Goal: Task Accomplishment & Management: Manage account settings

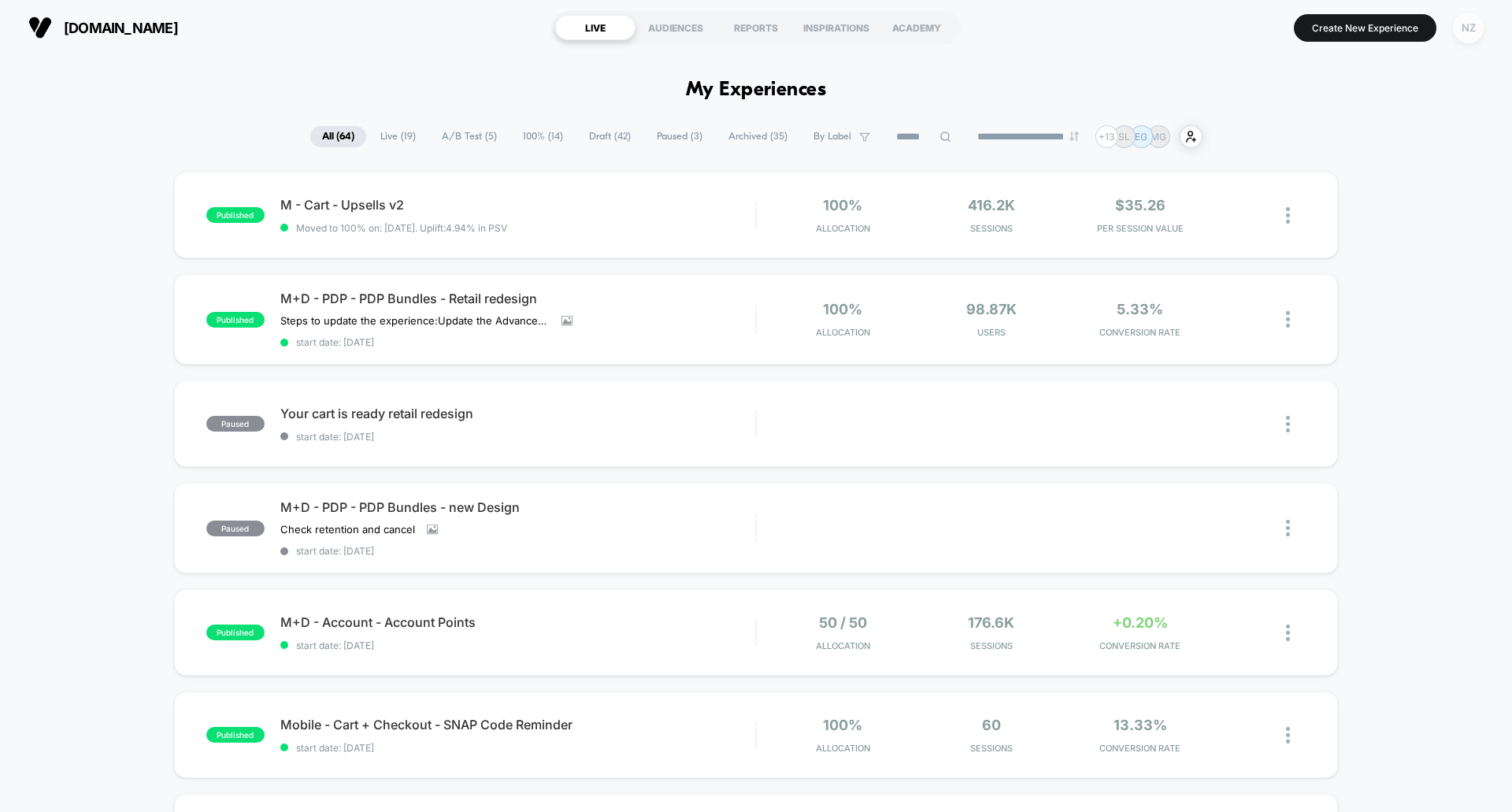
click at [1471, 25] on div "NZ" at bounding box center [1468, 27] width 31 height 31
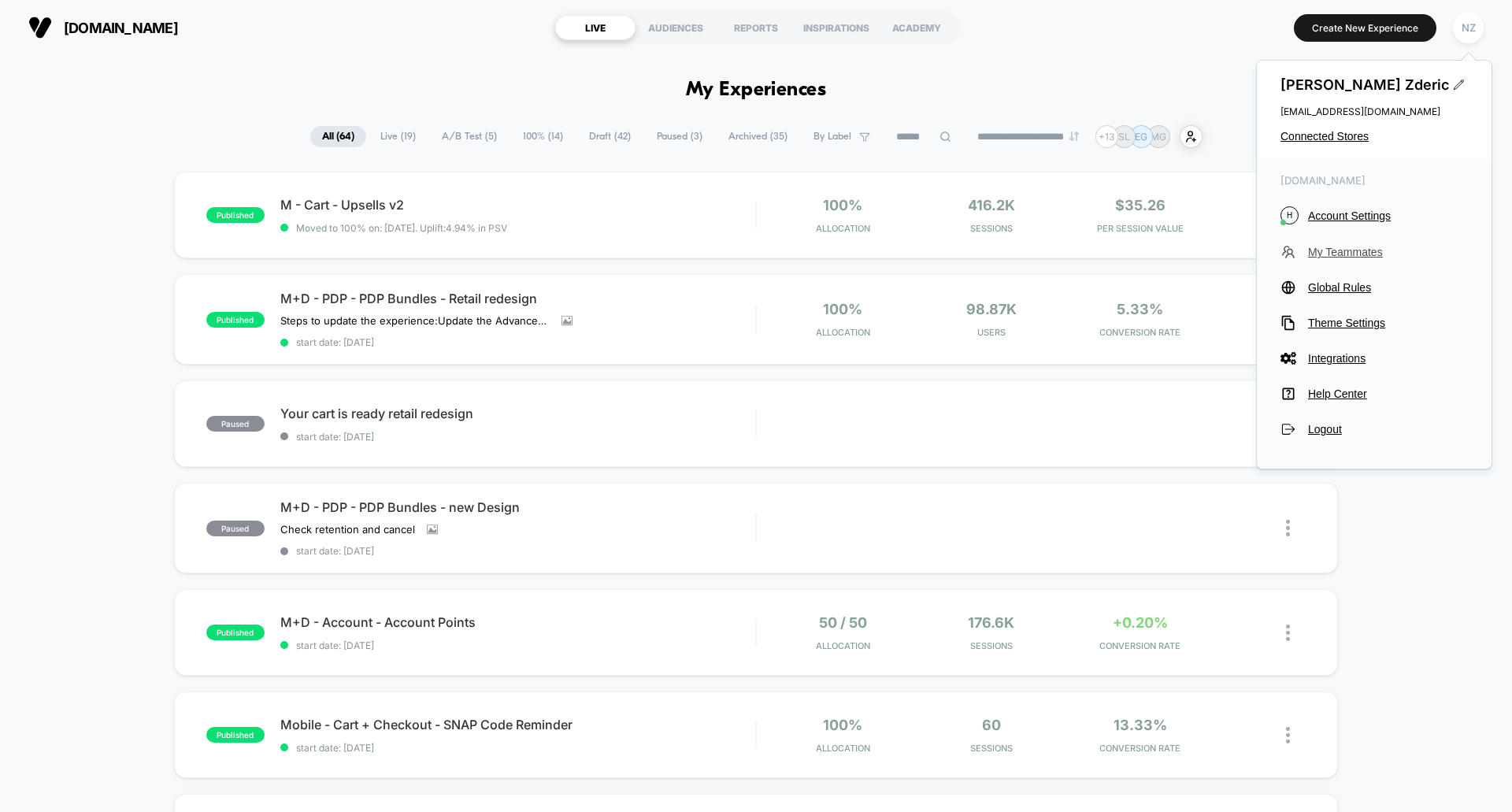
drag, startPoint x: 1364, startPoint y: 209, endPoint x: 1380, endPoint y: 251, distance: 44.9
click at [1380, 251] on div "[DOMAIN_NAME] H Account Settings My Teammates Global Rules Theme Settings Integ…" at bounding box center [1374, 305] width 234 height 295
click at [1378, 252] on span "My Teammates" at bounding box center [1388, 251] width 160 height 12
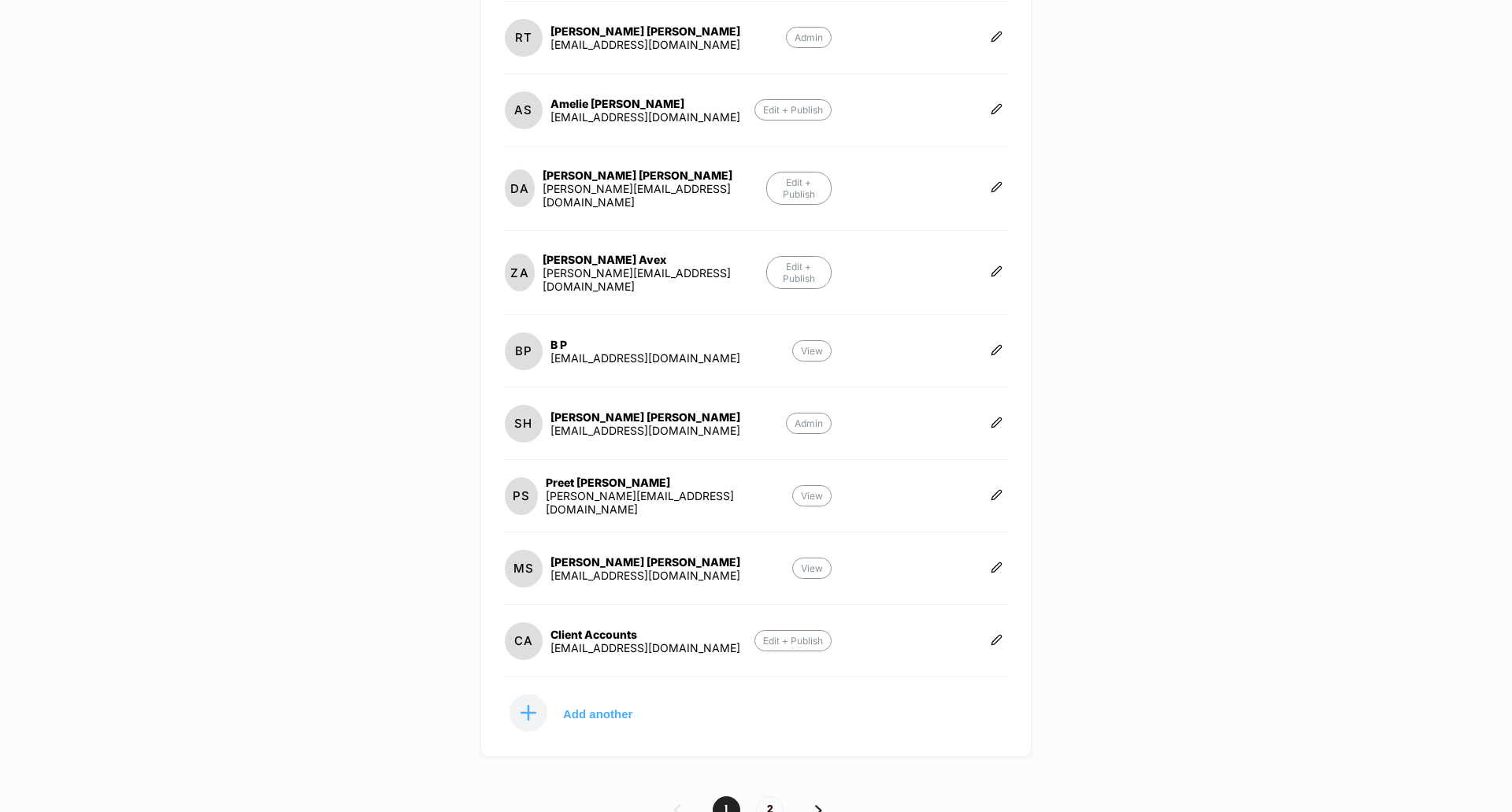
scroll to position [326, 0]
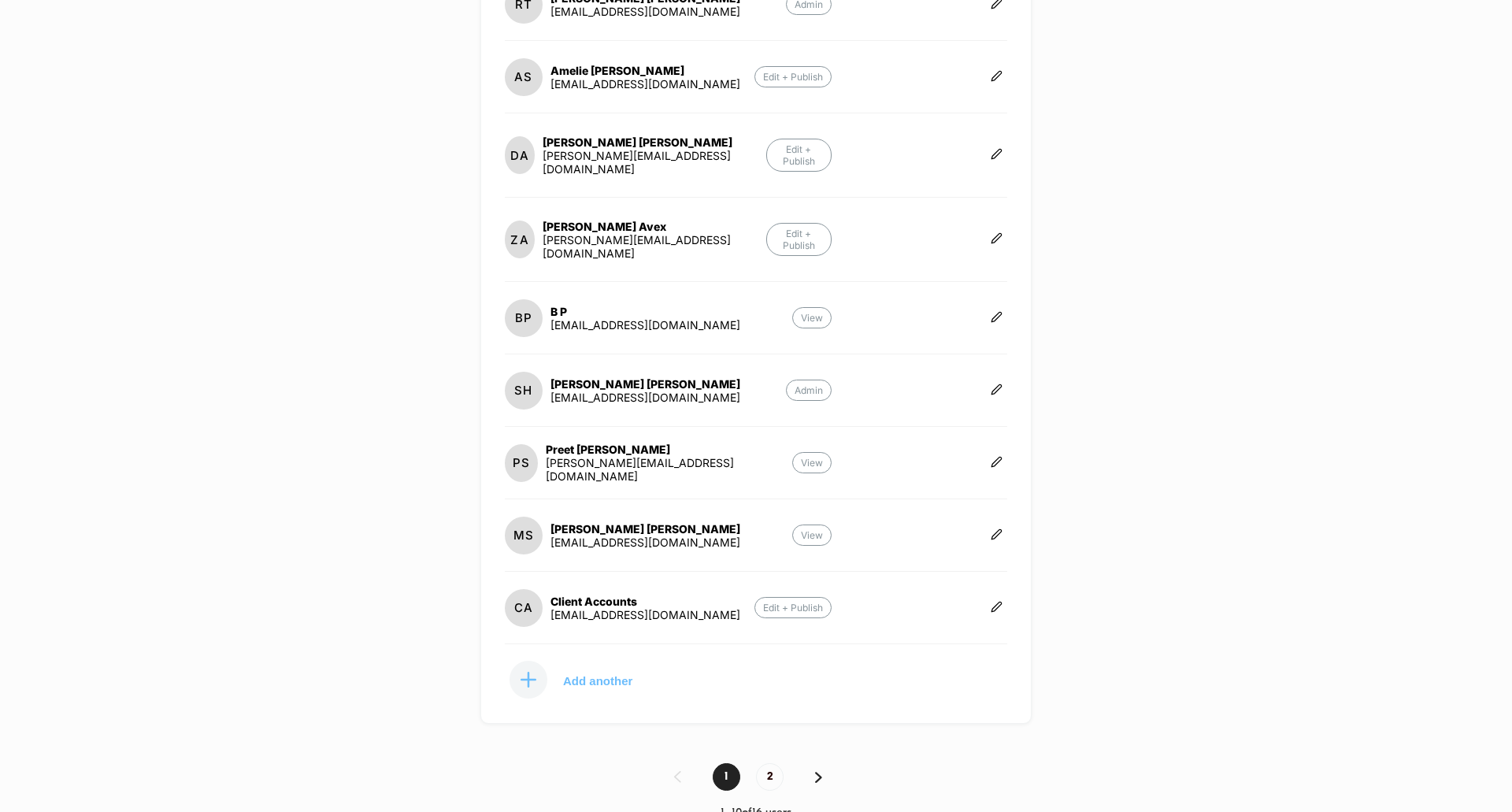
click at [614, 677] on p "Add another" at bounding box center [597, 680] width 70 height 8
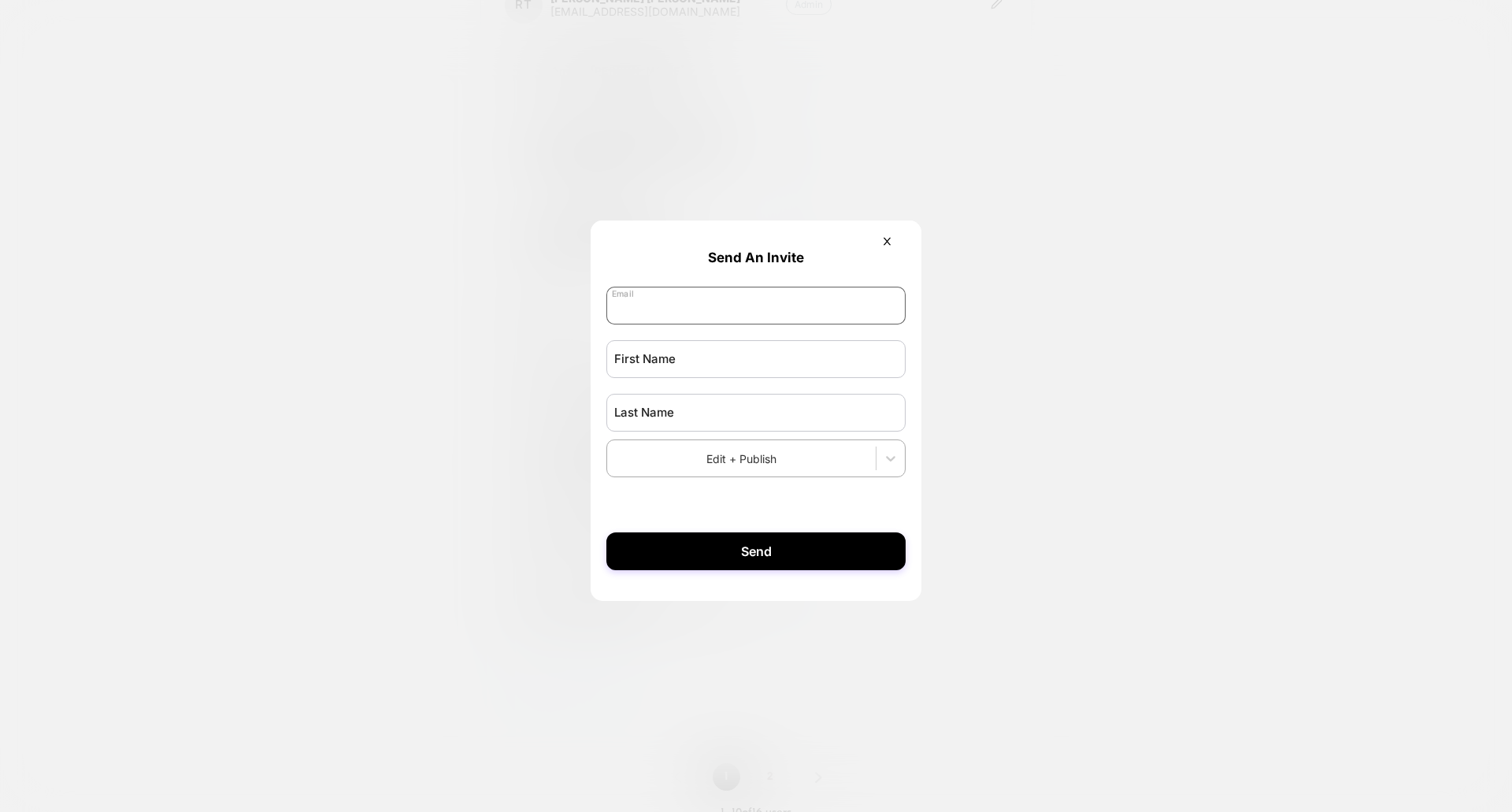
click at [757, 313] on input "email" at bounding box center [756, 306] width 299 height 38
type input "**********"
click at [708, 359] on input "text" at bounding box center [756, 359] width 299 height 38
type input "*******"
click at [653, 426] on input "text" at bounding box center [756, 412] width 299 height 38
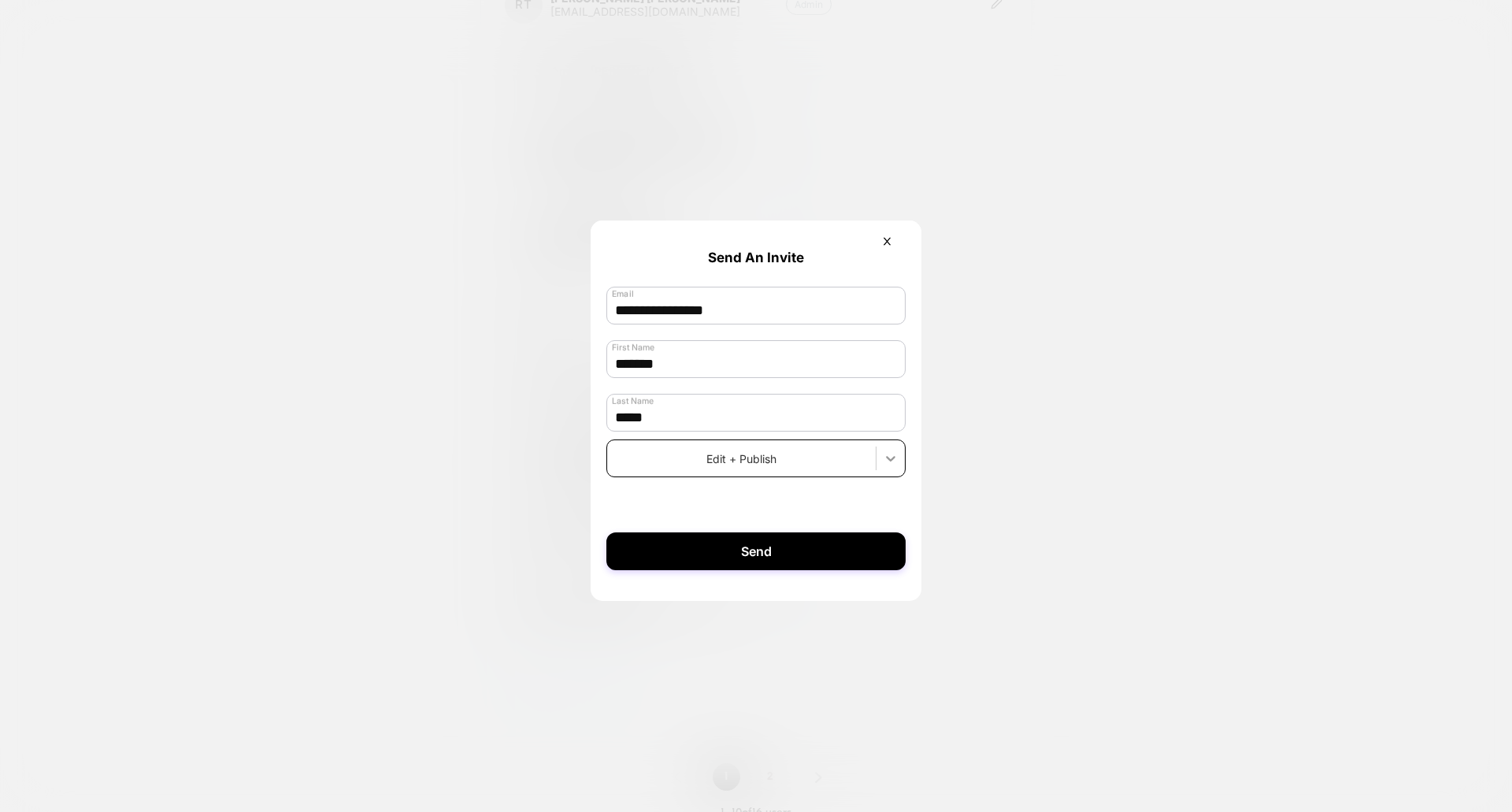
type input "*****"
click at [898, 463] on icon at bounding box center [890, 458] width 16 height 16
click at [760, 552] on button "Send" at bounding box center [756, 551] width 299 height 38
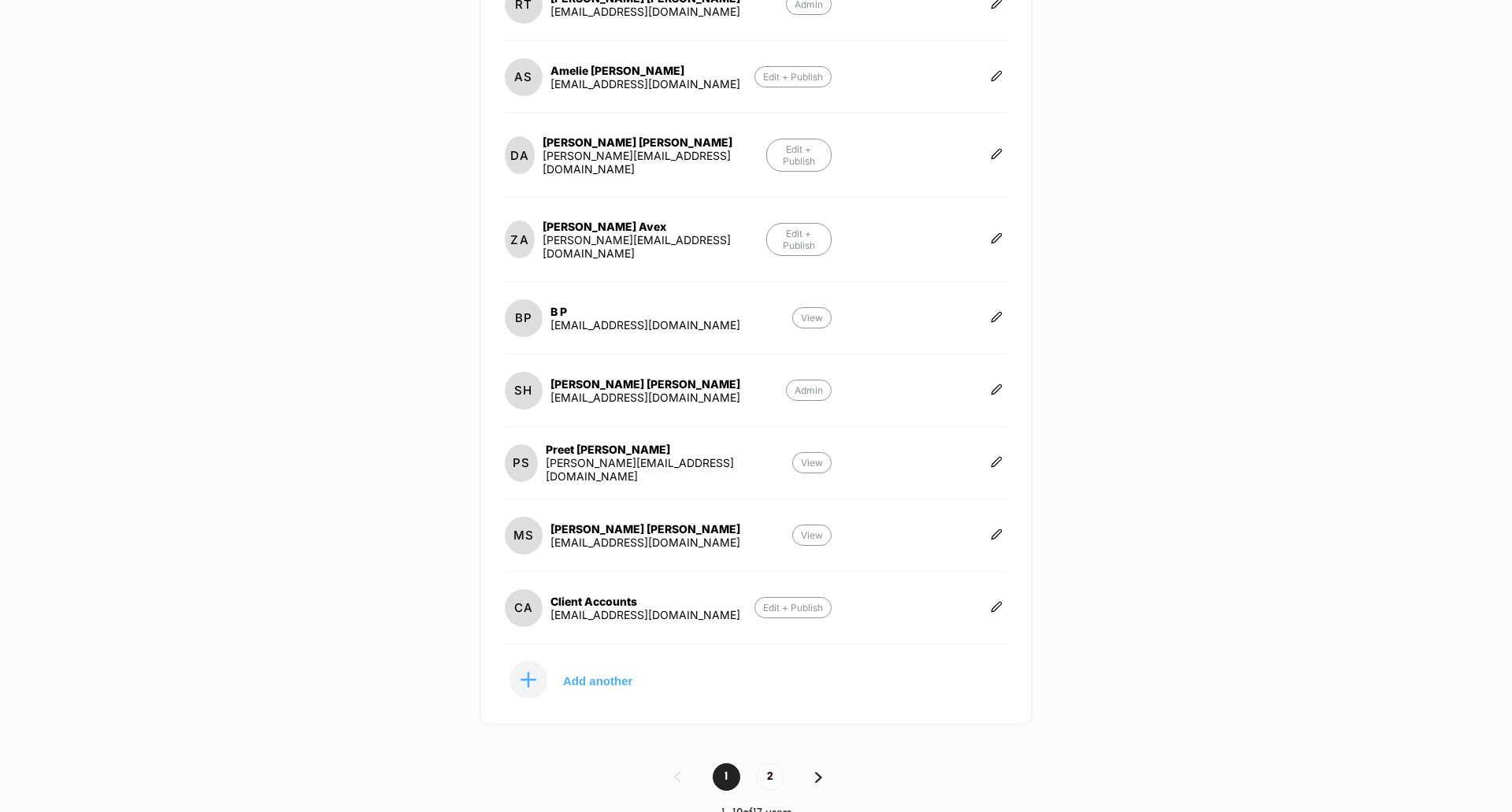
click at [815, 772] on img at bounding box center [819, 777] width 8 height 11
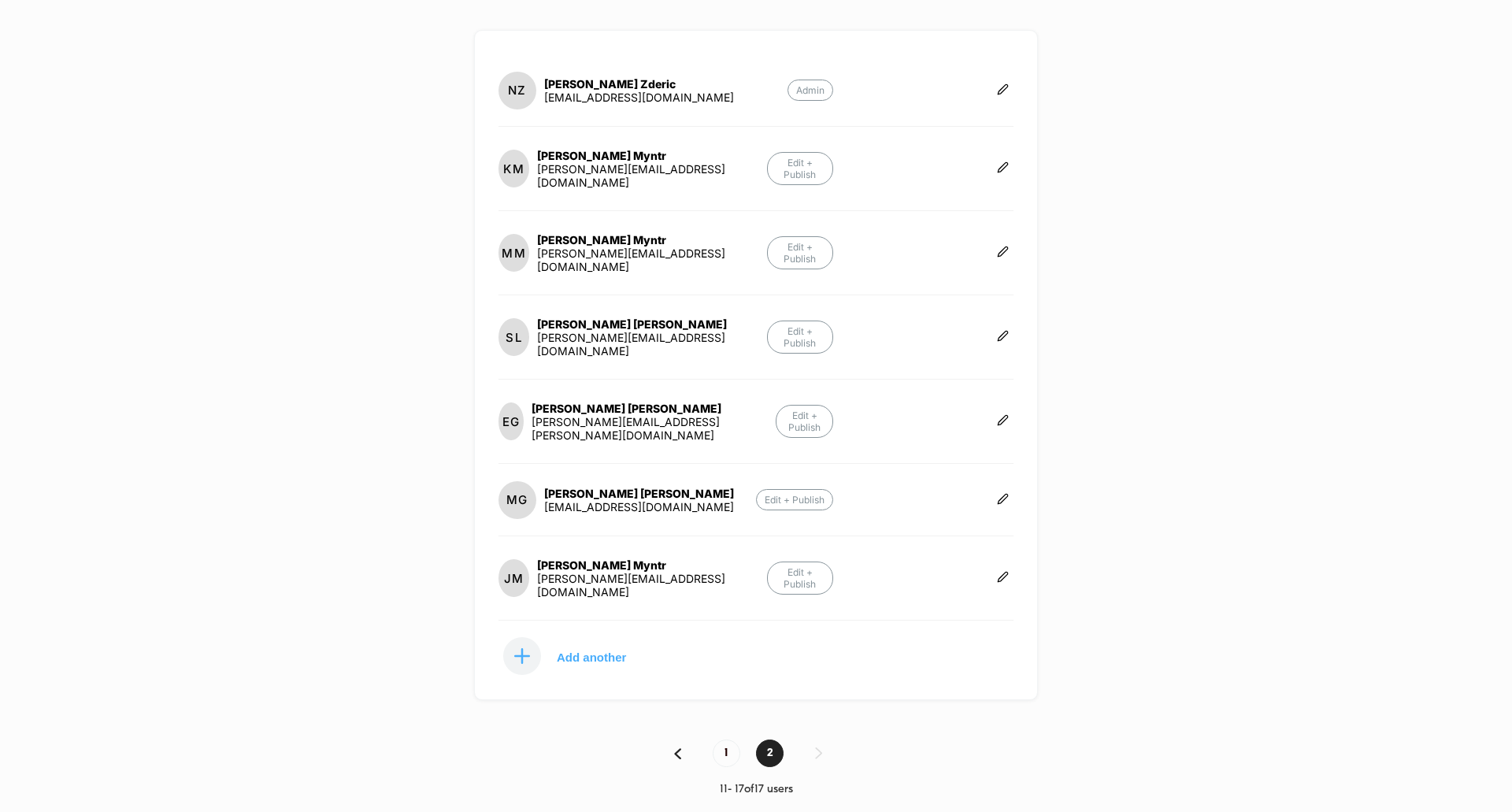
scroll to position [109, 0]
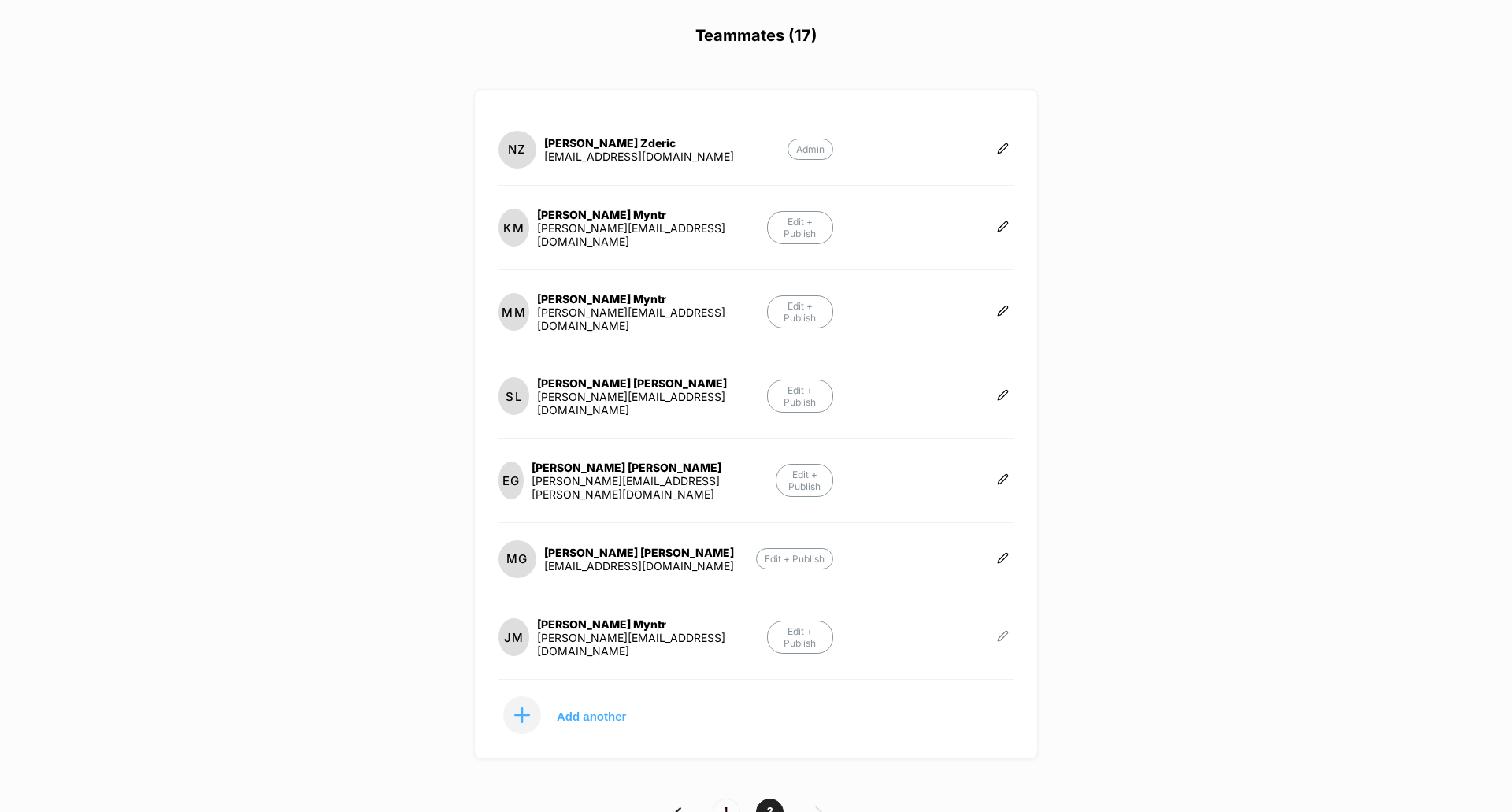
click at [1004, 629] on button at bounding box center [1003, 637] width 22 height 16
click at [1084, 601] on button "Delete" at bounding box center [1074, 602] width 102 height 36
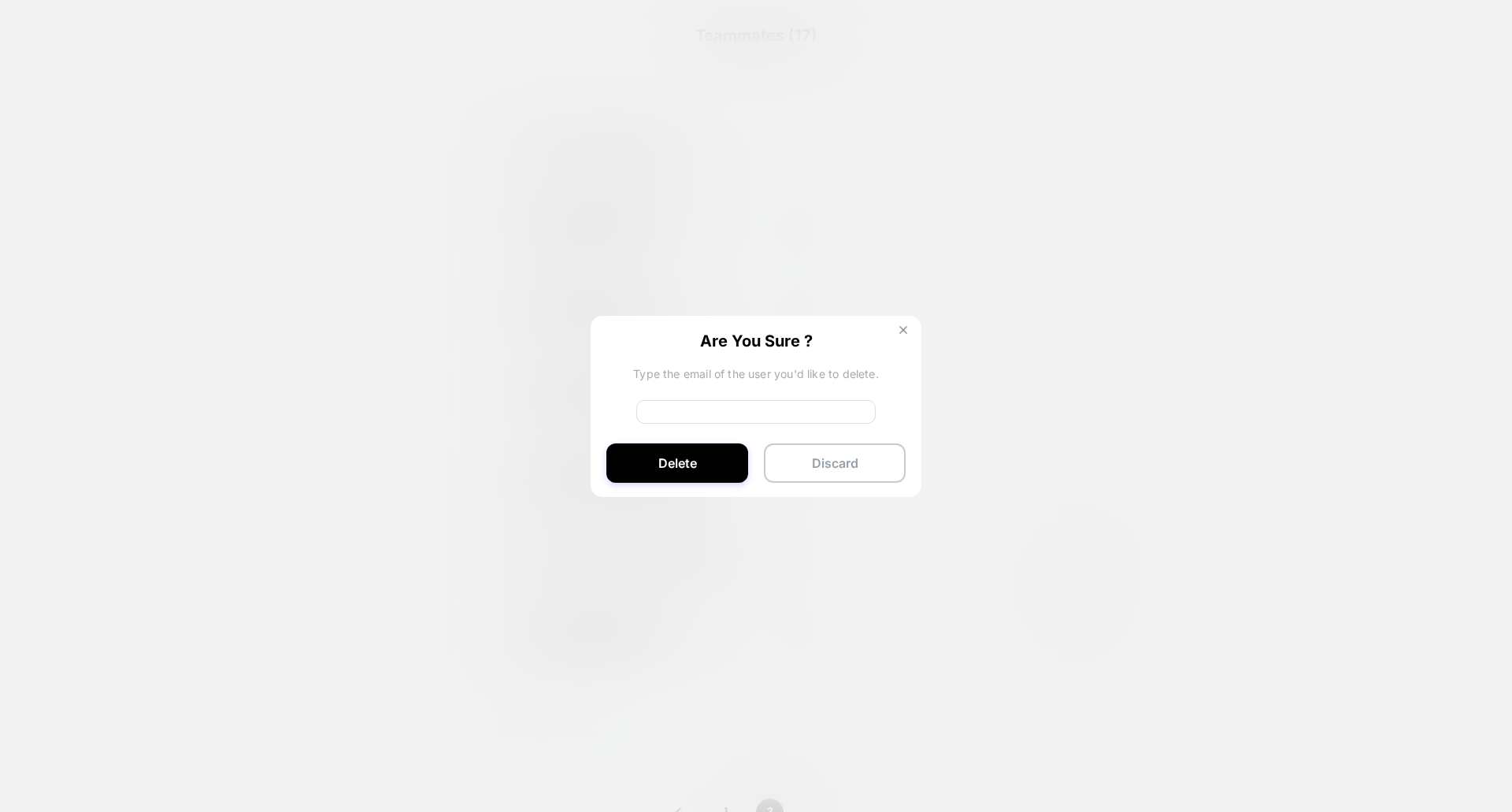
click at [900, 332] on img at bounding box center [903, 329] width 8 height 8
